Goal: Check status: Check status

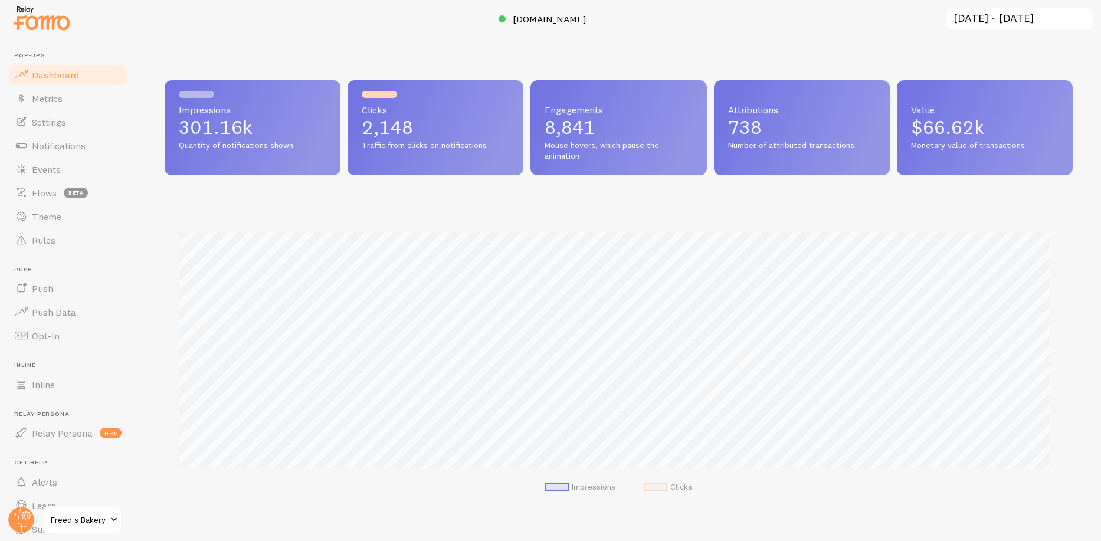
scroll to position [310, 899]
click at [987, 17] on input "[DATE] ~ [DATE]" at bounding box center [1019, 19] width 149 height 24
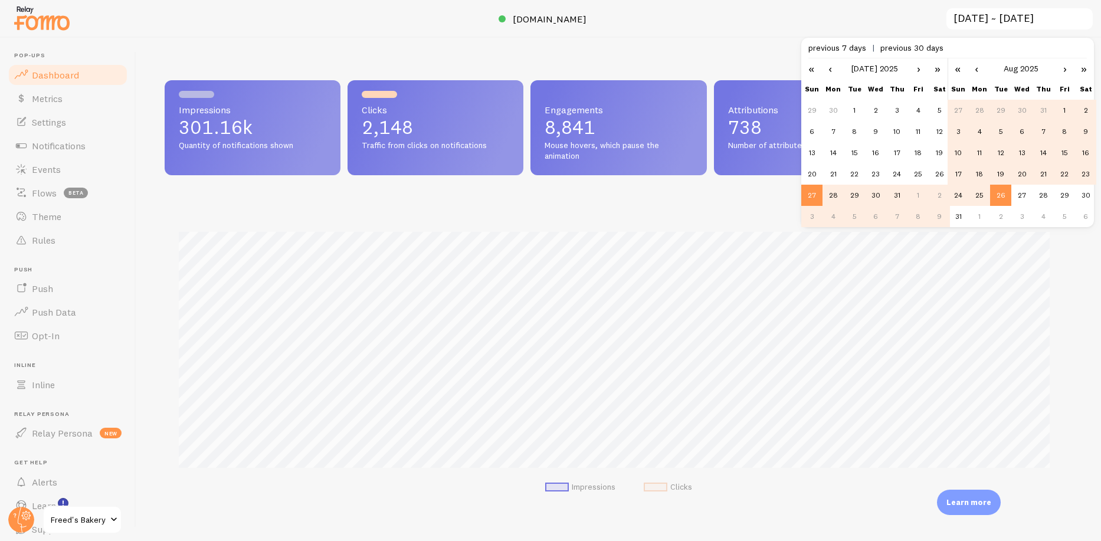
click at [917, 67] on link "›" at bounding box center [919, 68] width 18 height 20
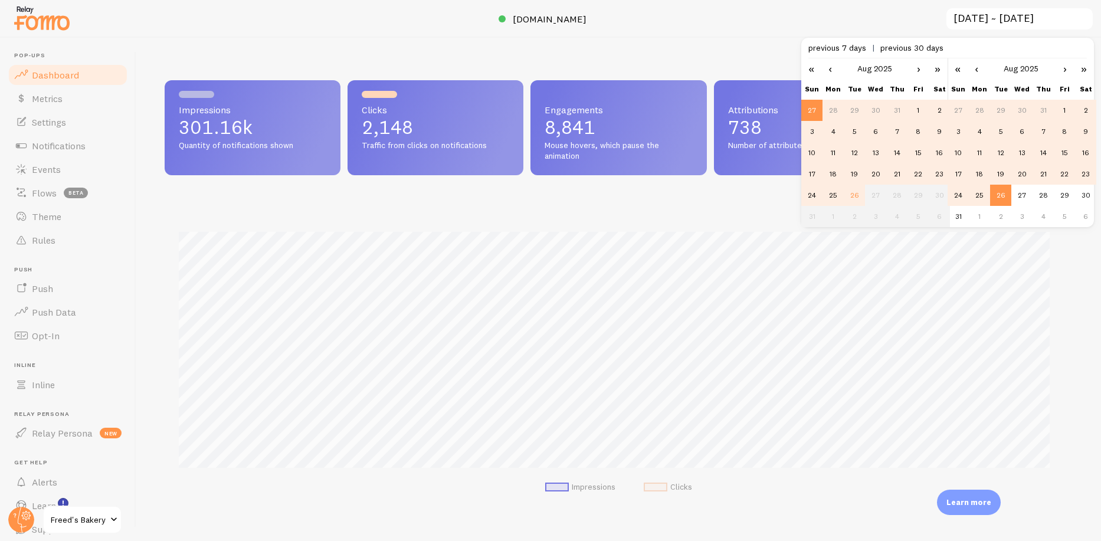
click at [918, 129] on td "8" at bounding box center [918, 131] width 21 height 21
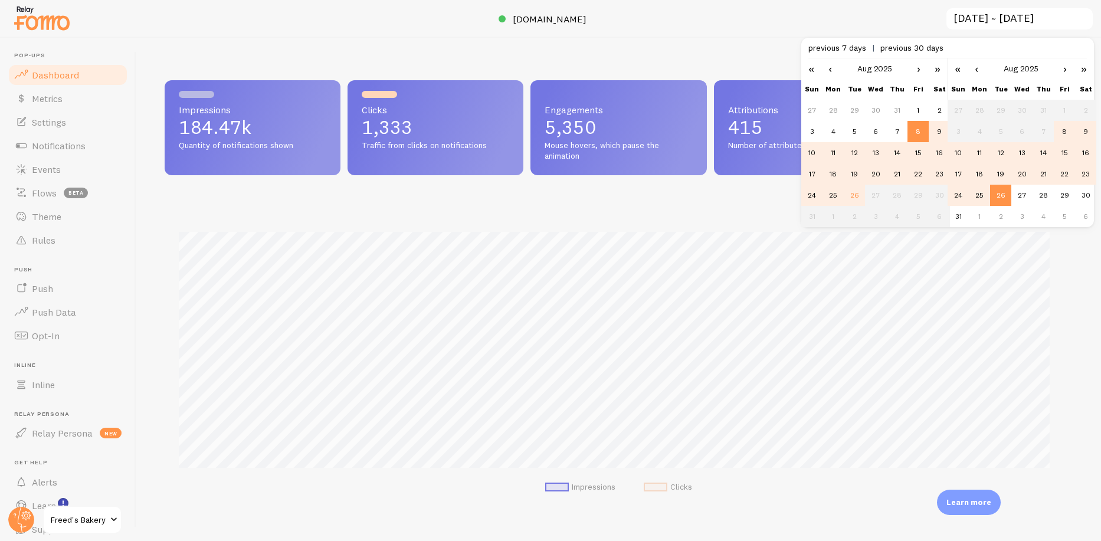
click at [1042, 151] on td "14" at bounding box center [1043, 152] width 21 height 21
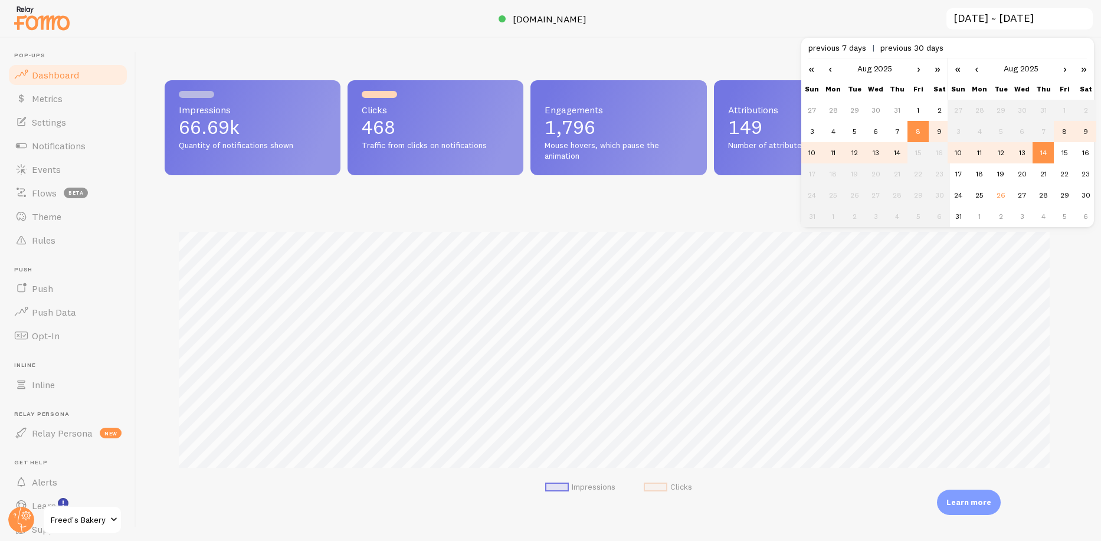
click at [713, 212] on div "Impressions Clicks" at bounding box center [619, 359] width 908 height 310
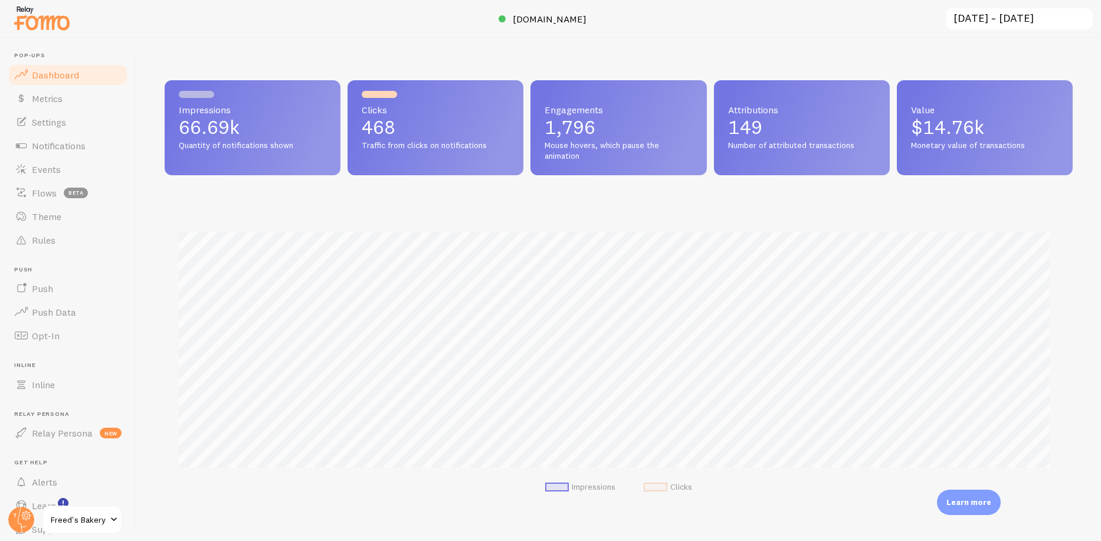
click at [1003, 14] on input "2025-08-08 ~ 2025-08-14" at bounding box center [1019, 19] width 149 height 24
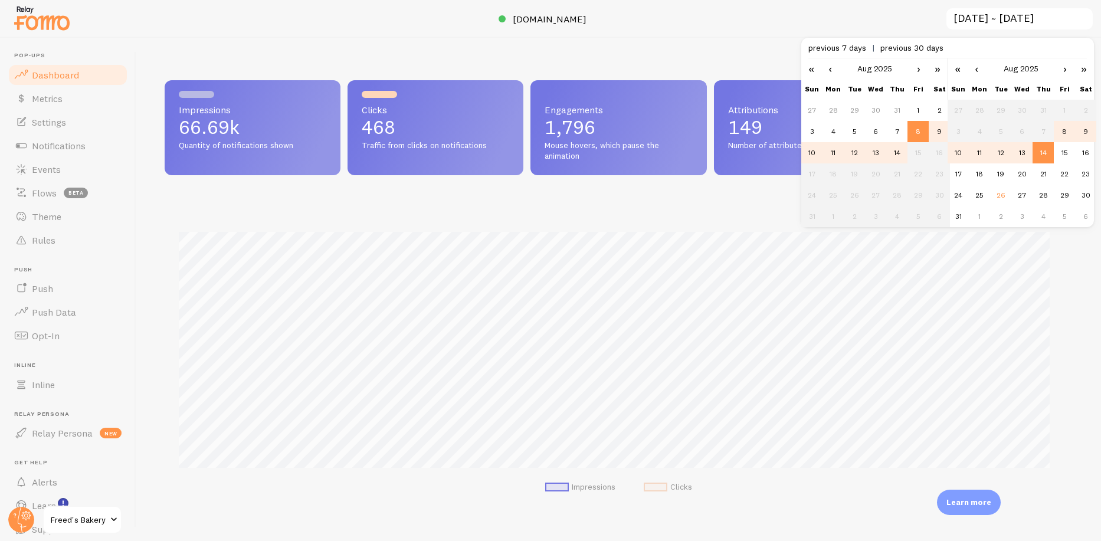
click at [898, 149] on td "14" at bounding box center [896, 152] width 21 height 21
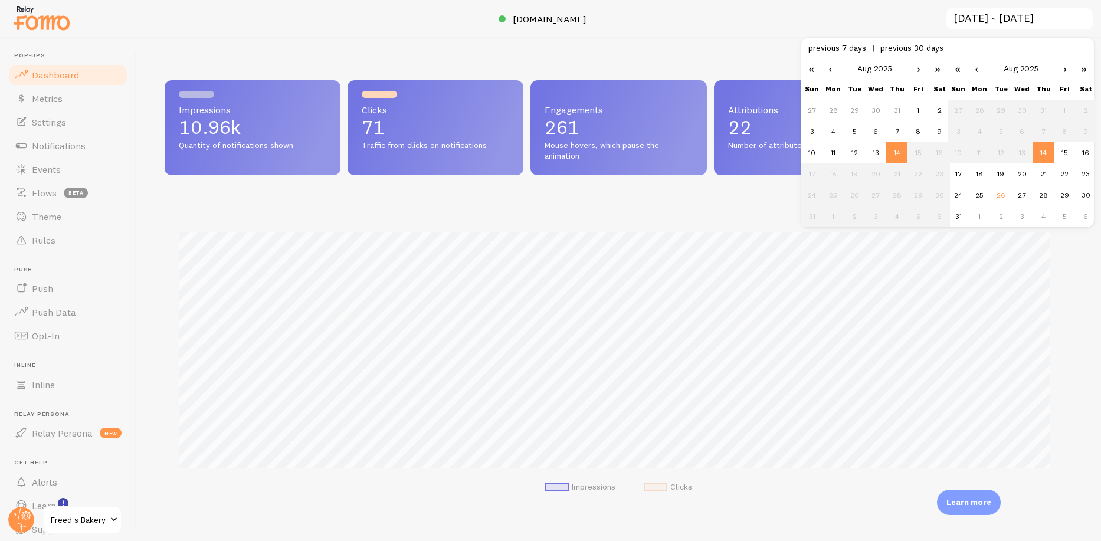
scroll to position [310, 899]
click at [1042, 172] on td "21" at bounding box center [1043, 173] width 21 height 21
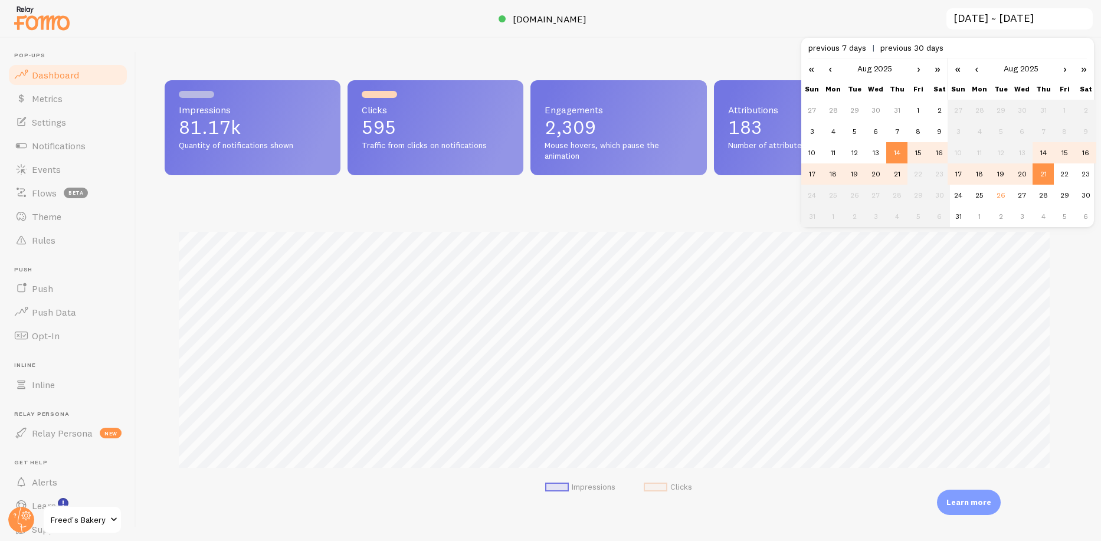
click at [921, 150] on td "15" at bounding box center [918, 152] width 21 height 21
type input "2025-08-15 ~ 2025-08-21"
click at [736, 225] on div "Impressions Clicks" at bounding box center [619, 359] width 908 height 310
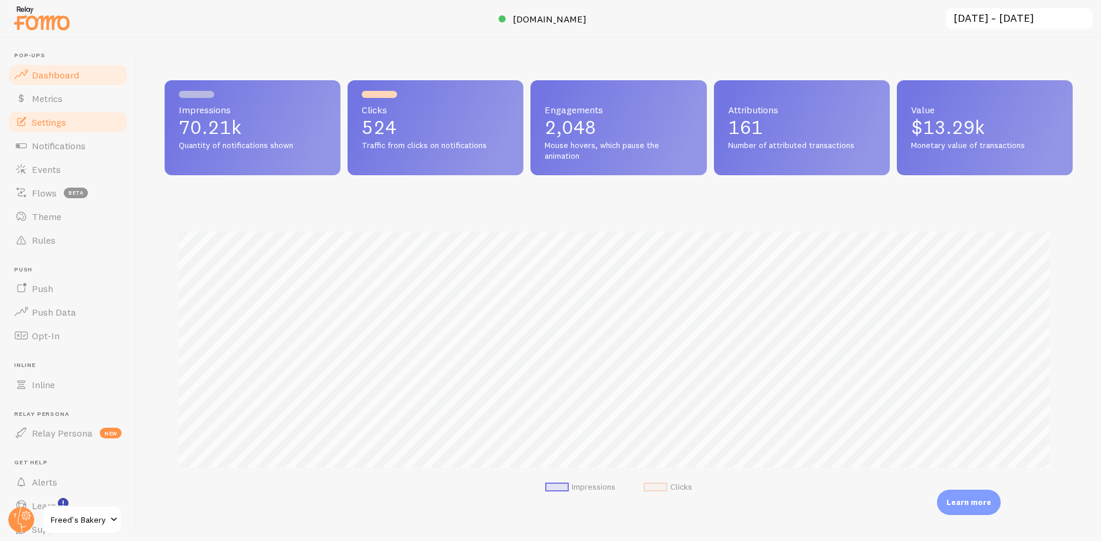
drag, startPoint x: 64, startPoint y: 100, endPoint x: 95, endPoint y: 119, distance: 36.2
click at [64, 100] on link "Metrics" at bounding box center [68, 99] width 122 height 24
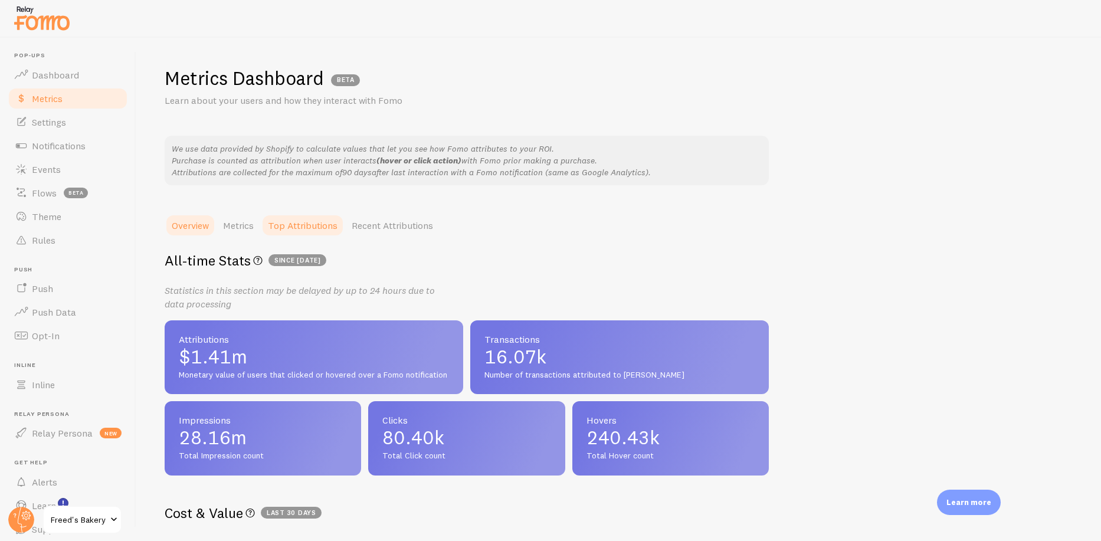
click at [312, 222] on link "Top Attributions" at bounding box center [303, 226] width 84 height 24
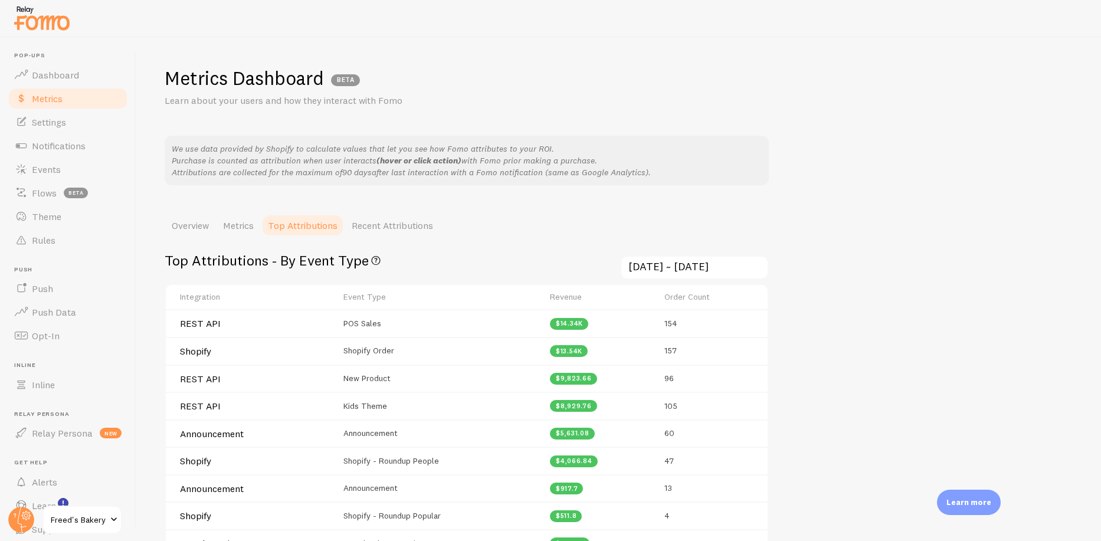
click at [646, 263] on input "[DATE] ~ [DATE]" at bounding box center [694, 268] width 149 height 24
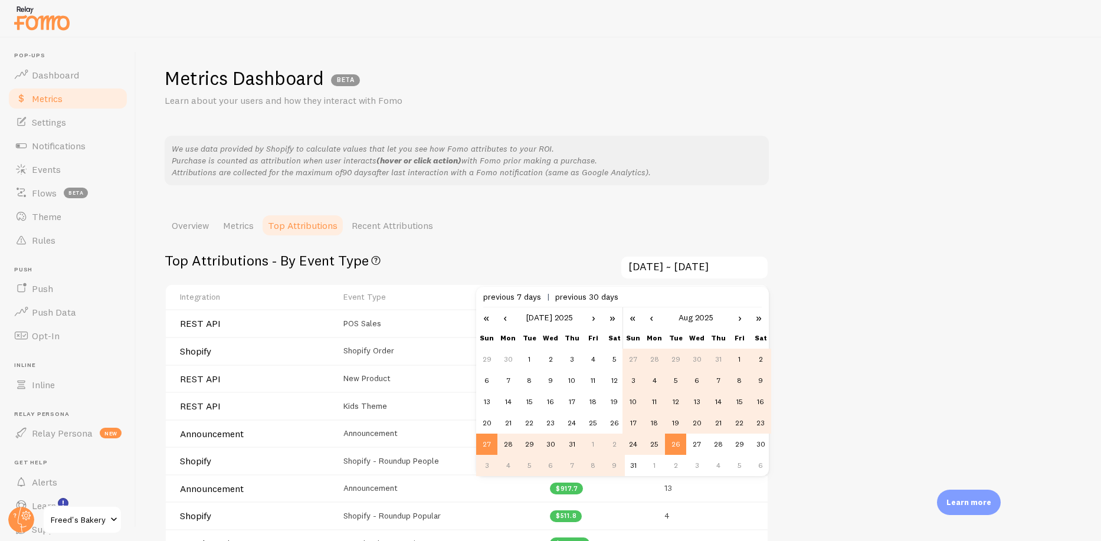
click at [742, 359] on td "1" at bounding box center [739, 359] width 21 height 21
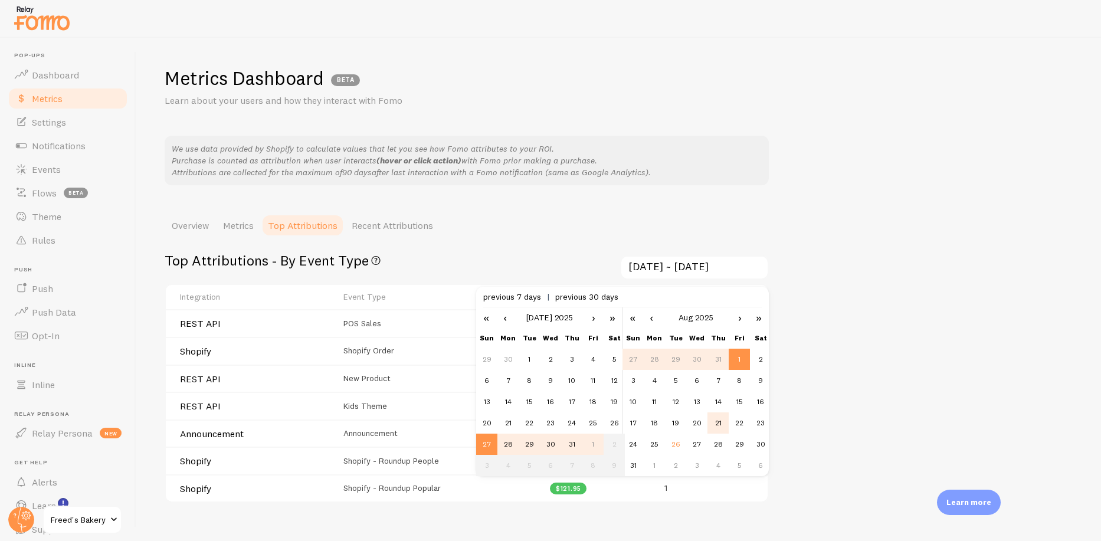
click at [713, 420] on td "21" at bounding box center [718, 423] width 21 height 21
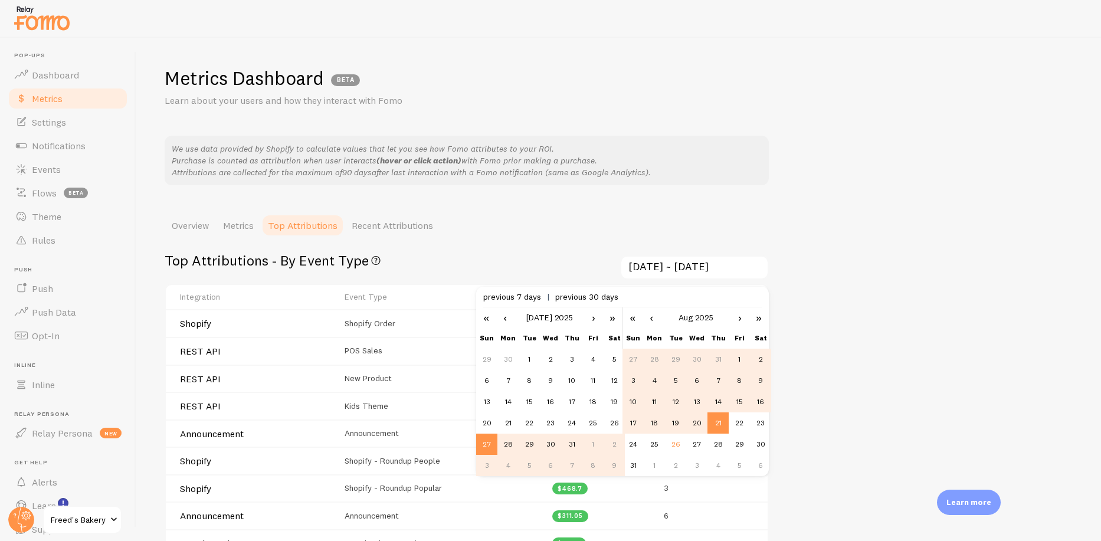
click at [597, 316] on link "›" at bounding box center [594, 317] width 18 height 20
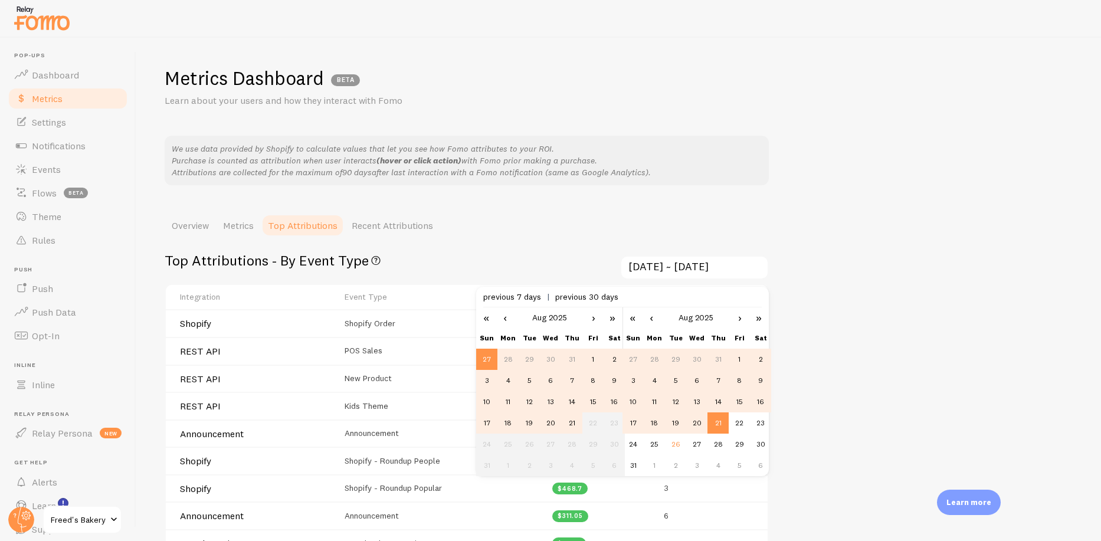
click at [591, 380] on td "8" at bounding box center [593, 380] width 21 height 21
type input "2025-08-08 ~ 2025-08-21"
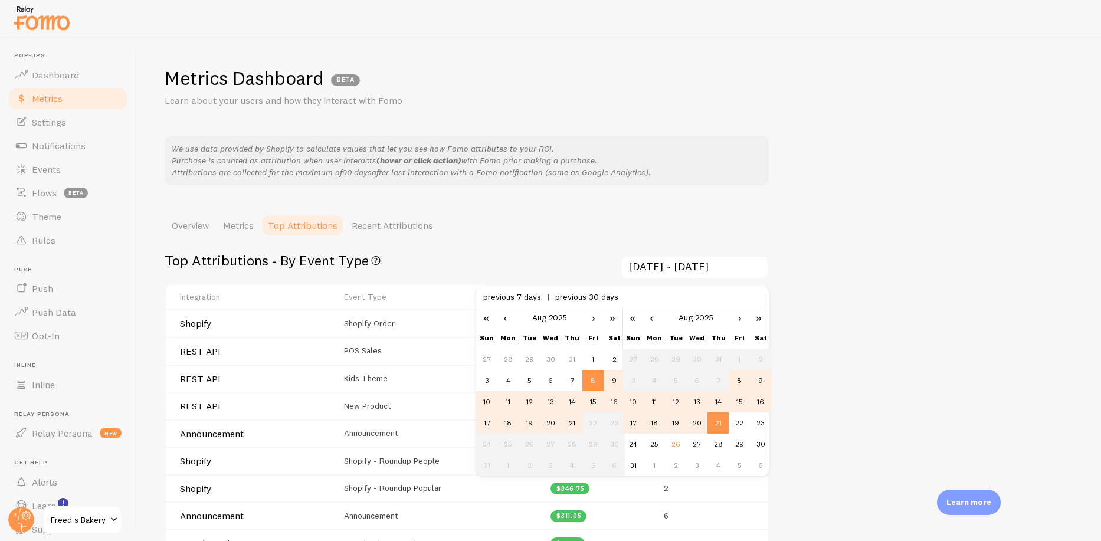
click at [844, 404] on div "Metrics Dashboard BETA Learn about your users and how they interact with Fomo W…" at bounding box center [618, 289] width 965 height 503
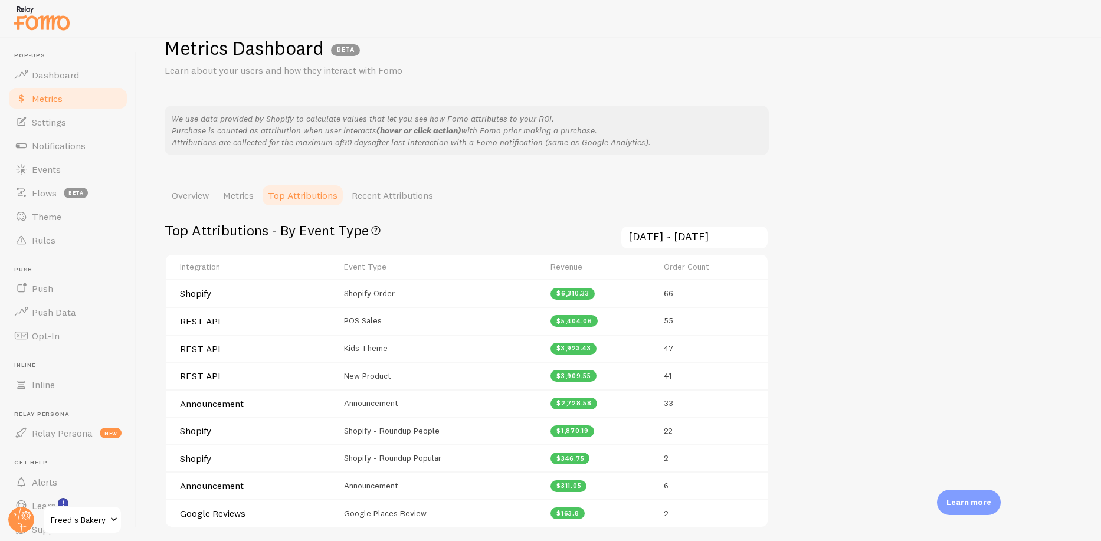
scroll to position [38, 0]
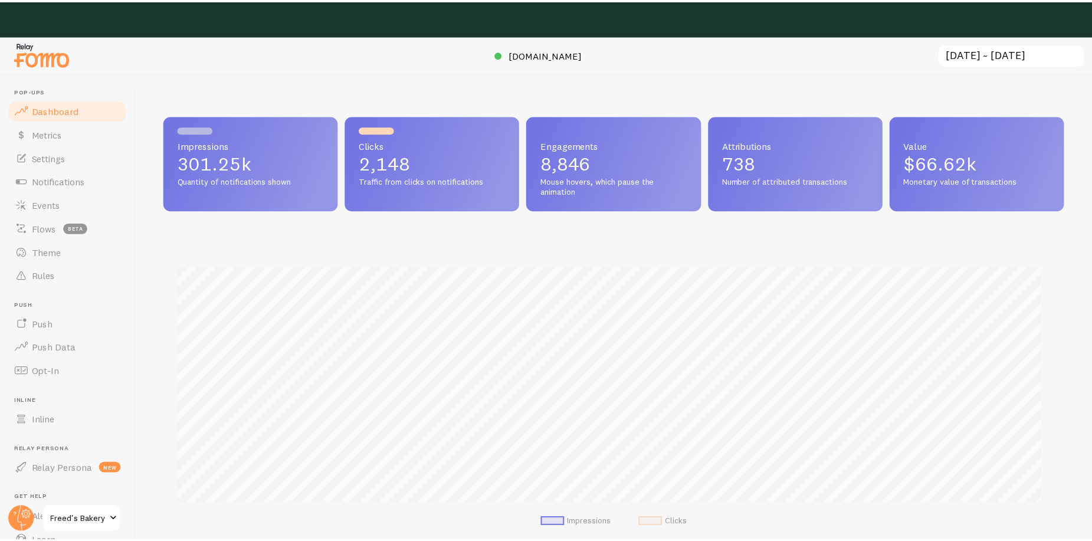
scroll to position [589875, 589295]
